Goal: Information Seeking & Learning: Learn about a topic

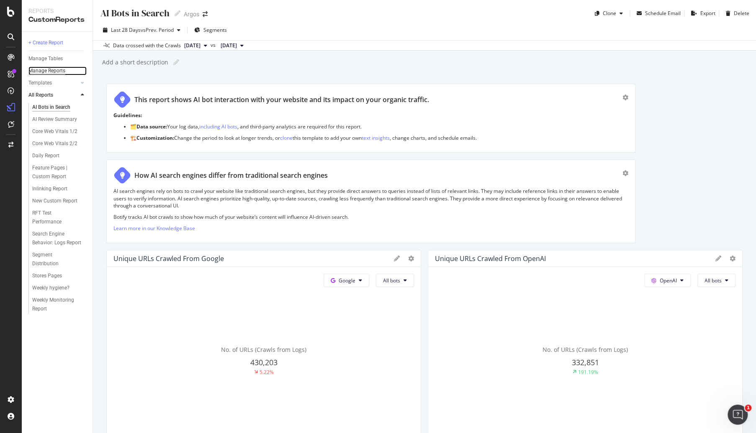
click at [44, 75] on div "Manage Reports" at bounding box center [46, 71] width 37 height 9
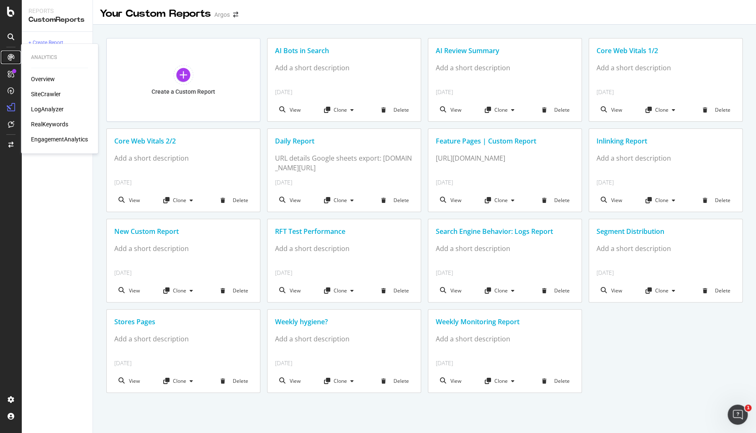
click at [9, 53] on div at bounding box center [10, 57] width 13 height 13
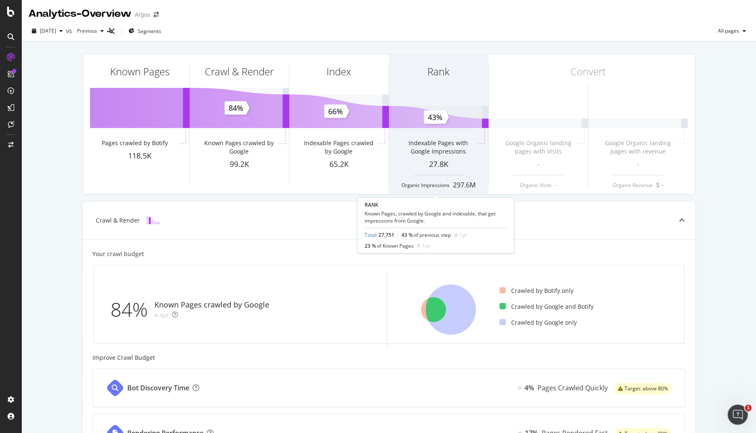
click at [450, 132] on div "Indexable Pages with Google Impressions" at bounding box center [438, 144] width 99 height 30
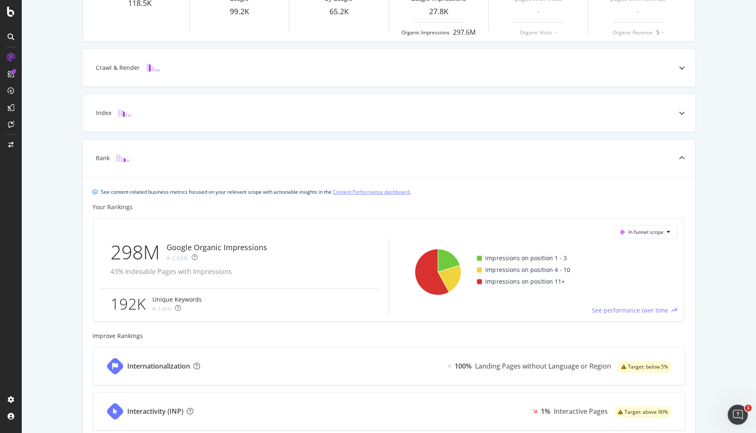
scroll to position [179, 0]
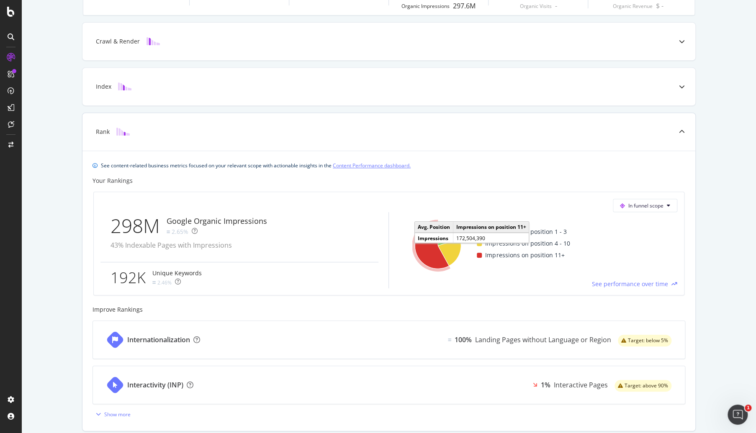
click at [413, 237] on icon "A chart." at bounding box center [431, 245] width 36 height 49
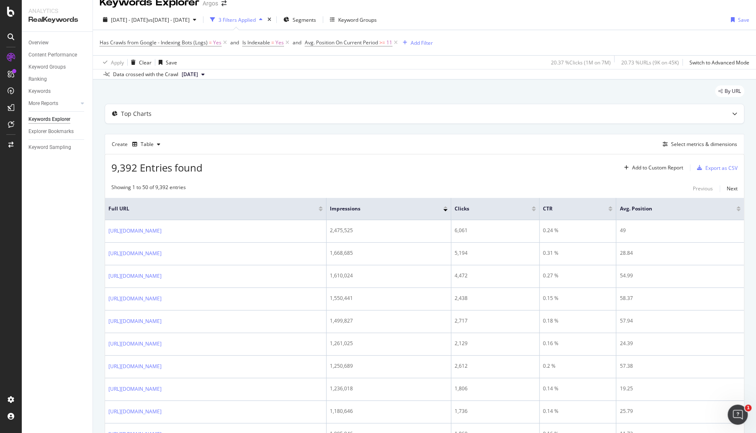
scroll to position [12, 0]
click at [675, 204] on div "Avg. Position" at bounding box center [677, 208] width 117 height 8
click at [736, 209] on div at bounding box center [738, 210] width 4 height 2
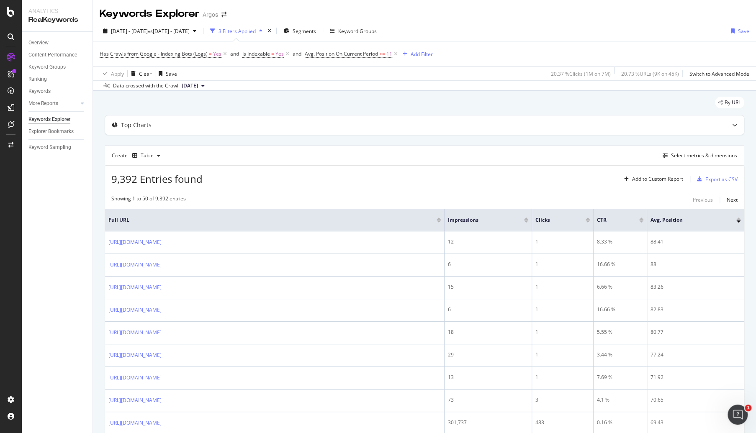
click at [736, 221] on div at bounding box center [738, 222] width 4 height 2
click at [731, 126] on div at bounding box center [734, 125] width 18 height 19
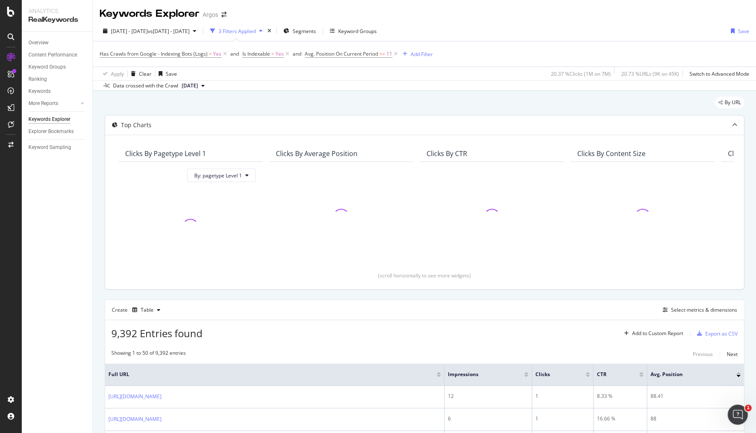
click at [731, 126] on div at bounding box center [734, 125] width 18 height 19
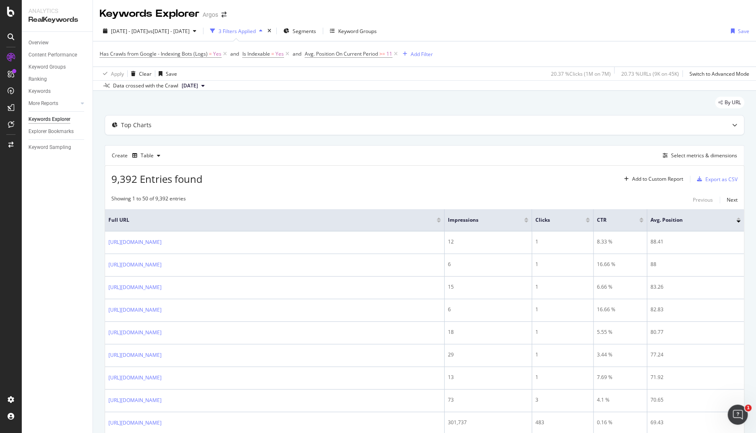
click at [736, 221] on div at bounding box center [738, 222] width 4 height 2
click at [736, 218] on div at bounding box center [738, 219] width 4 height 2
